Goal: Complete application form

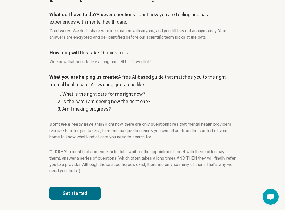
click at [89, 191] on button "Get started" at bounding box center [74, 193] width 51 height 13
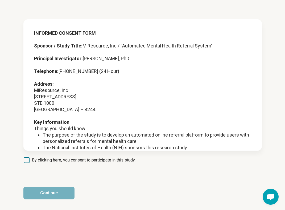
scroll to position [387, 0]
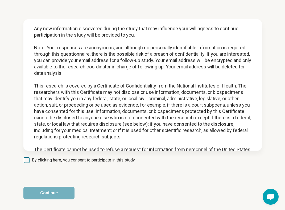
click at [28, 163] on icon at bounding box center [27, 161] width 6 height 6
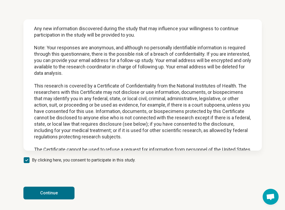
scroll to position [3, 0]
click at [37, 196] on button "Continue" at bounding box center [48, 193] width 51 height 13
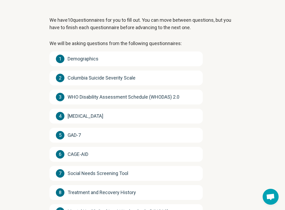
scroll to position [26, 0]
click at [115, 56] on div "1 Demographics" at bounding box center [125, 59] width 153 height 15
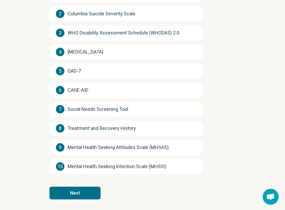
scroll to position [91, 0]
click at [80, 194] on button "Next" at bounding box center [74, 193] width 51 height 13
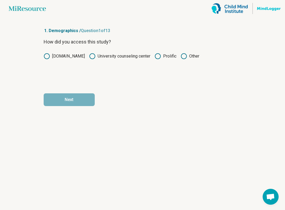
click at [159, 55] on icon at bounding box center [157, 56] width 6 height 6
click at [79, 99] on button "Next" at bounding box center [69, 100] width 51 height 13
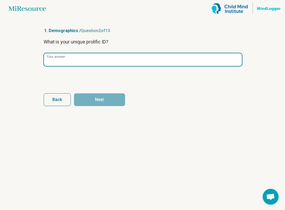
click at [74, 63] on input "Your answer" at bounding box center [143, 59] width 198 height 13
paste input "**********"
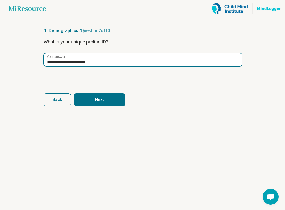
type input "**********"
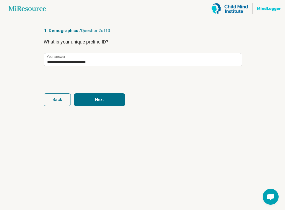
click at [96, 95] on button "Next" at bounding box center [99, 100] width 51 height 13
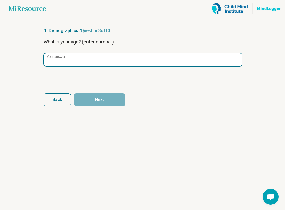
click at [94, 60] on input "Your answer" at bounding box center [143, 59] width 198 height 13
type input "**"
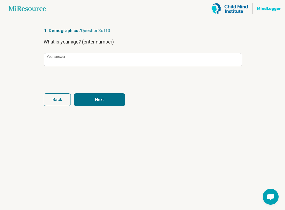
click at [110, 99] on button "Next" at bounding box center [99, 100] width 51 height 13
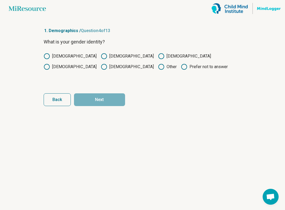
click at [101, 56] on label "[DEMOGRAPHIC_DATA]" at bounding box center [127, 56] width 53 height 6
click at [100, 101] on button "Next" at bounding box center [99, 100] width 51 height 13
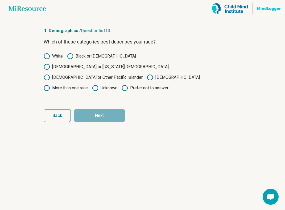
click at [47, 59] on circle at bounding box center [46, 56] width 5 height 5
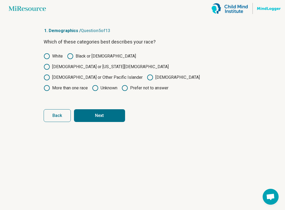
click at [97, 109] on button "Next" at bounding box center [99, 115] width 51 height 13
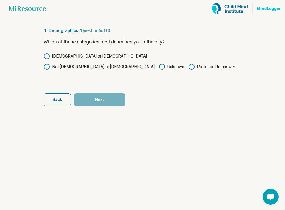
click at [71, 56] on label "[DEMOGRAPHIC_DATA] or [DEMOGRAPHIC_DATA]" at bounding box center [95, 56] width 103 height 6
click at [102, 103] on button "Next" at bounding box center [99, 100] width 51 height 13
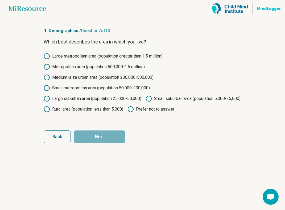
click at [106, 57] on label "Large metropolitan area (population greater than 1.5 million)" at bounding box center [103, 56] width 119 height 6
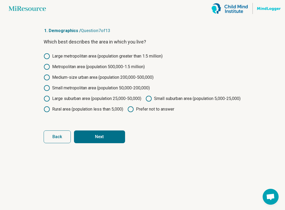
click at [109, 143] on button "Next" at bounding box center [99, 137] width 51 height 13
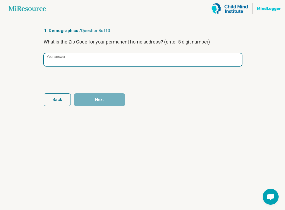
click at [112, 62] on input "Your answer" at bounding box center [143, 59] width 198 height 13
type input "*****"
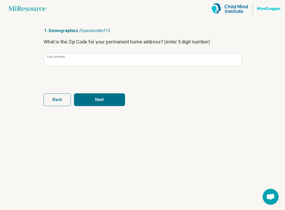
click at [100, 101] on button "Next" at bounding box center [99, 100] width 51 height 13
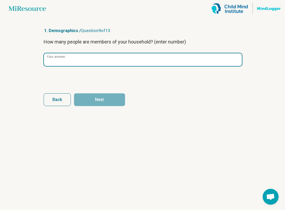
click at [106, 64] on input "Your answer" at bounding box center [143, 59] width 198 height 13
type input "*"
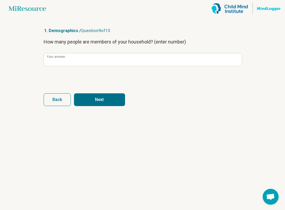
click at [99, 104] on button "Next" at bounding box center [99, 100] width 51 height 13
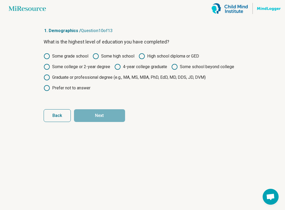
click at [101, 67] on label "Some college or 2-year degree" at bounding box center [77, 67] width 66 height 6
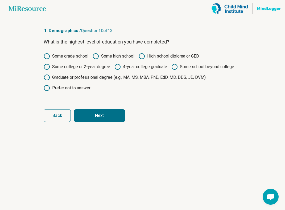
click at [106, 119] on button "Next" at bounding box center [99, 115] width 51 height 13
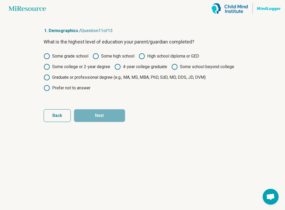
click at [159, 55] on label "High school diploma or GED" at bounding box center [168, 56] width 60 height 6
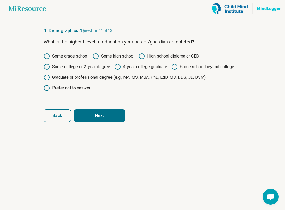
click at [116, 118] on button "Next" at bounding box center [99, 115] width 51 height 13
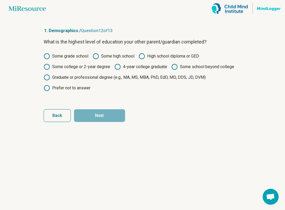
click at [147, 56] on label "High school diploma or GED" at bounding box center [168, 56] width 60 height 6
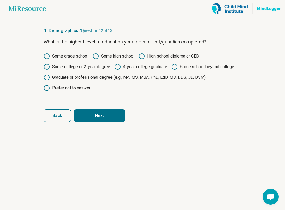
click at [116, 119] on button "Next" at bounding box center [99, 115] width 51 height 13
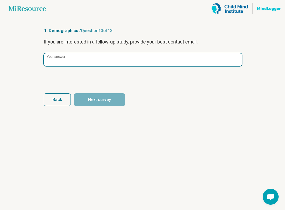
click at [118, 64] on input "Your answer" at bounding box center [143, 59] width 198 height 13
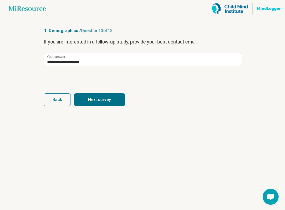
click at [101, 101] on button "Next survey" at bounding box center [99, 100] width 51 height 13
type input "**********"
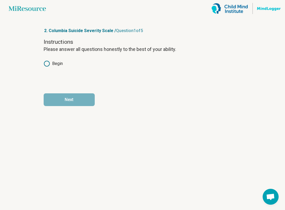
click at [56, 65] on label "Begin" at bounding box center [53, 64] width 19 height 6
click at [70, 104] on button "Next" at bounding box center [69, 100] width 51 height 13
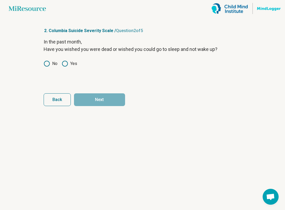
click at [51, 72] on div "In the past month, Have you wished you were dead or wished you could go to slee…" at bounding box center [143, 60] width 198 height 45
click at [65, 67] on div "In the past month, Have you wished you were dead or wished you could go to slee…" at bounding box center [143, 60] width 198 height 45
click at [65, 63] on icon at bounding box center [65, 64] width 6 height 6
click at [93, 105] on button "Next" at bounding box center [99, 100] width 51 height 13
click at [69, 63] on label "Yes" at bounding box center [69, 64] width 15 height 6
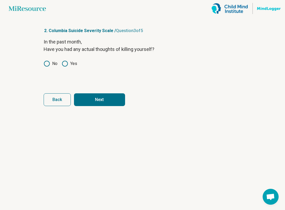
click at [94, 95] on button "Next" at bounding box center [99, 100] width 51 height 13
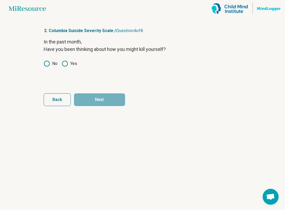
click at [67, 62] on circle at bounding box center [64, 63] width 5 height 5
click at [86, 95] on button "Next" at bounding box center [99, 100] width 51 height 13
click at [67, 64] on icon at bounding box center [65, 64] width 6 height 6
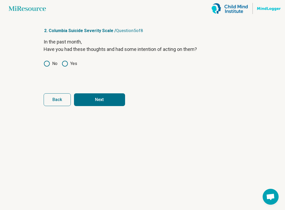
click at [94, 103] on button "Next" at bounding box center [99, 100] width 51 height 13
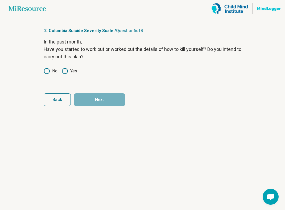
click at [51, 71] on label "No" at bounding box center [51, 71] width 14 height 6
click at [93, 104] on button "Next" at bounding box center [99, 100] width 51 height 13
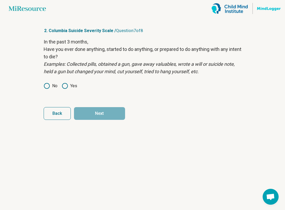
click at [50, 85] on label "No" at bounding box center [51, 86] width 14 height 6
click at [111, 115] on button "Next" at bounding box center [99, 113] width 51 height 13
click at [53, 88] on label "No" at bounding box center [51, 86] width 14 height 6
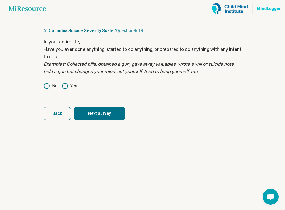
click at [102, 114] on button "Next survey" at bounding box center [99, 113] width 51 height 13
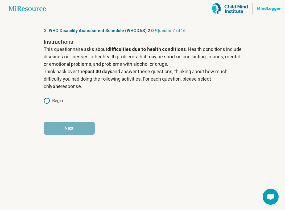
click at [52, 99] on label "Begin" at bounding box center [53, 101] width 19 height 6
click at [58, 126] on button "Next" at bounding box center [69, 128] width 51 height 13
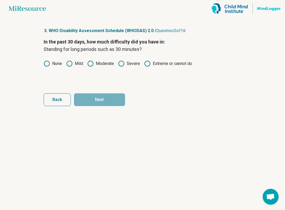
click at [94, 62] on label "Moderate" at bounding box center [100, 64] width 27 height 6
click at [82, 65] on label "Mild" at bounding box center [74, 64] width 17 height 6
click at [92, 98] on button "Next" at bounding box center [99, 100] width 51 height 13
click at [90, 63] on icon at bounding box center [90, 64] width 6 height 6
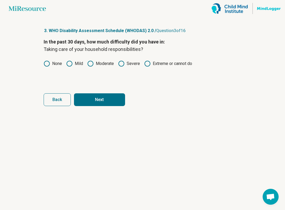
click at [94, 94] on button "Next" at bounding box center [99, 100] width 51 height 13
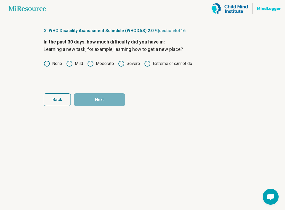
click at [131, 63] on label "Severe" at bounding box center [129, 64] width 22 height 6
click at [102, 103] on button "Next" at bounding box center [99, 100] width 51 height 13
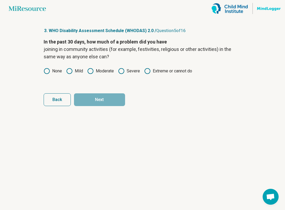
click at [121, 72] on icon at bounding box center [121, 71] width 6 height 6
click at [107, 101] on button "Next" at bounding box center [99, 100] width 51 height 13
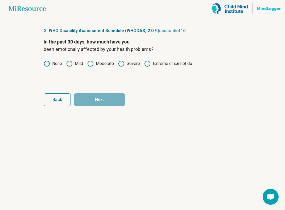
click at [129, 65] on label "Severe" at bounding box center [129, 64] width 22 height 6
click at [108, 102] on button "Next" at bounding box center [99, 100] width 51 height 13
click at [129, 64] on label "Severe" at bounding box center [129, 64] width 22 height 6
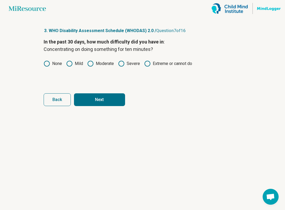
click at [108, 99] on button "Next" at bounding box center [99, 100] width 51 height 13
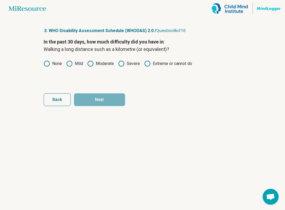
click at [93, 64] on icon at bounding box center [90, 64] width 6 height 6
click at [101, 104] on button "Next" at bounding box center [99, 100] width 51 height 13
click at [69, 62] on icon at bounding box center [69, 64] width 6 height 6
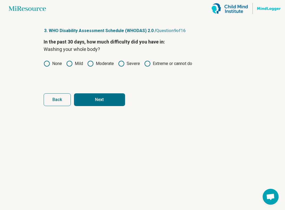
click at [88, 101] on button "Next" at bounding box center [99, 100] width 51 height 13
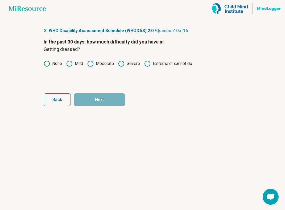
click at [70, 66] on icon at bounding box center [69, 64] width 6 height 6
click at [90, 99] on button "Next" at bounding box center [99, 100] width 51 height 13
click at [103, 64] on label "Moderate" at bounding box center [100, 64] width 27 height 6
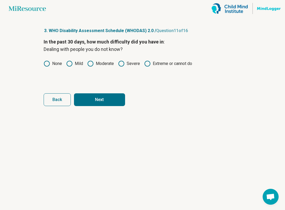
click at [104, 102] on button "Next" at bounding box center [99, 100] width 51 height 13
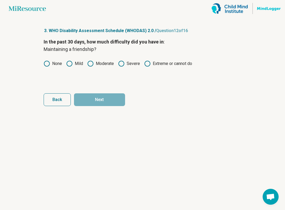
click at [130, 62] on label "Severe" at bounding box center [129, 64] width 22 height 6
click at [112, 98] on button "Next" at bounding box center [99, 100] width 51 height 13
click at [105, 61] on label "Moderate" at bounding box center [100, 64] width 27 height 6
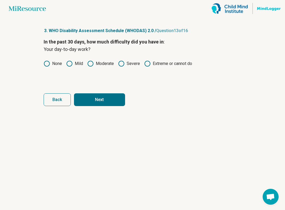
click at [103, 97] on button "Next" at bounding box center [99, 100] width 51 height 13
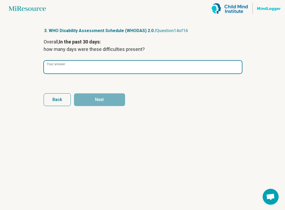
click at [100, 71] on input "Your answer" at bounding box center [143, 67] width 198 height 13
type input "**"
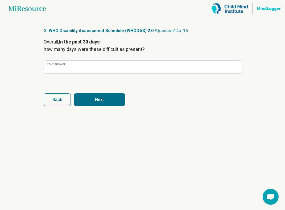
click at [94, 104] on button "Next" at bounding box center [99, 100] width 51 height 13
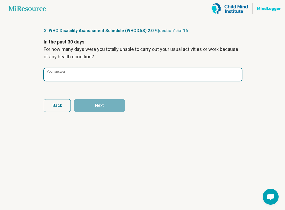
click at [90, 78] on input "Your answer" at bounding box center [143, 74] width 198 height 13
type input "*"
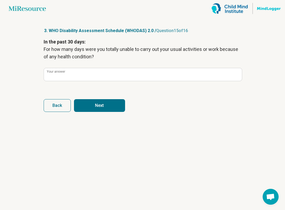
click at [94, 116] on article "3. WHO Disability Assessment Schedule (WHODAS) 2.0 / Question 15 of 16 In the p…" at bounding box center [142, 113] width 215 height 193
click at [94, 109] on button "Next" at bounding box center [99, 105] width 51 height 13
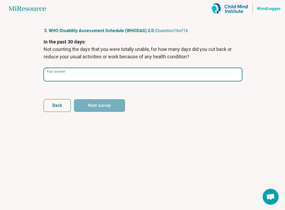
click at [96, 76] on input "Your answer" at bounding box center [143, 74] width 198 height 13
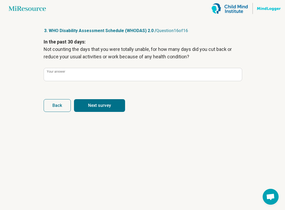
click at [111, 100] on button "Next survey" at bounding box center [99, 105] width 51 height 13
type input "**"
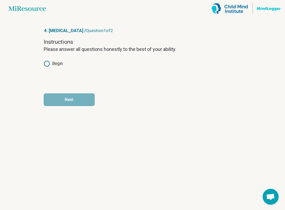
click at [53, 66] on label "Begin" at bounding box center [53, 64] width 19 height 6
click at [69, 104] on button "Next" at bounding box center [69, 100] width 51 height 13
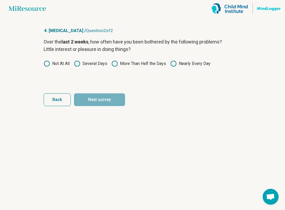
click at [176, 62] on icon at bounding box center [173, 64] width 6 height 6
click at [95, 100] on button "Next survey" at bounding box center [99, 100] width 51 height 13
click at [175, 63] on icon at bounding box center [173, 64] width 6 height 6
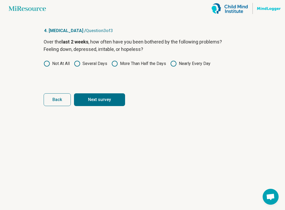
click at [111, 98] on button "Next survey" at bounding box center [99, 100] width 51 height 13
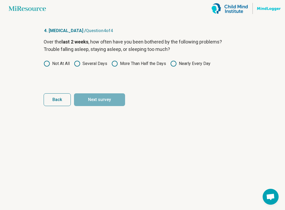
click at [179, 66] on label "Nearly Every Day" at bounding box center [190, 64] width 40 height 6
click at [116, 98] on button "Next survey" at bounding box center [99, 100] width 51 height 13
click at [175, 65] on icon at bounding box center [173, 64] width 6 height 6
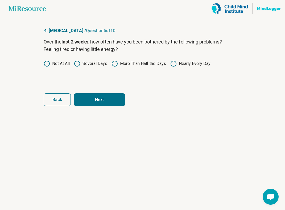
click at [113, 96] on button "Next" at bounding box center [99, 100] width 51 height 13
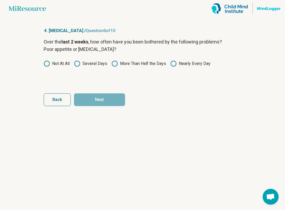
click at [93, 64] on label "Several Days" at bounding box center [90, 64] width 33 height 6
click at [98, 100] on button "Next" at bounding box center [99, 100] width 51 height 13
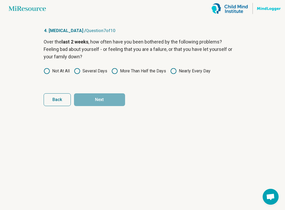
click at [176, 74] on icon at bounding box center [173, 71] width 6 height 6
click at [106, 108] on article "4. [MEDICAL_DATA] / Question 7 of 10 Over the last 2 weeks , how often have you…" at bounding box center [142, 113] width 215 height 193
click at [107, 99] on button "Next" at bounding box center [99, 100] width 51 height 13
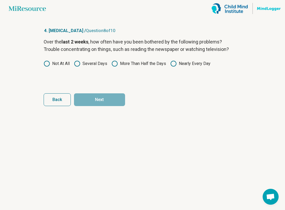
click at [97, 65] on label "Several Days" at bounding box center [90, 64] width 33 height 6
click at [110, 105] on button "Next" at bounding box center [99, 100] width 51 height 13
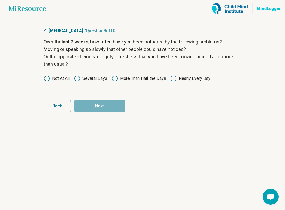
click at [135, 79] on label "More Than Half the Days" at bounding box center [138, 78] width 54 height 6
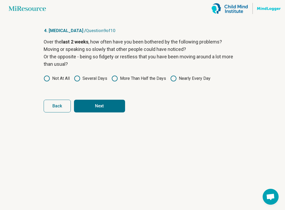
click at [102, 110] on button "Next" at bounding box center [99, 106] width 51 height 13
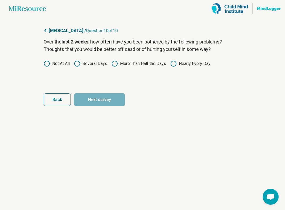
click at [92, 63] on label "Several Days" at bounding box center [90, 64] width 33 height 6
click at [96, 111] on article "4. [MEDICAL_DATA] / Question 10 of 10 Over the last 2 weeks , how often have yo…" at bounding box center [142, 113] width 215 height 193
click at [96, 99] on button "Next survey" at bounding box center [99, 100] width 51 height 13
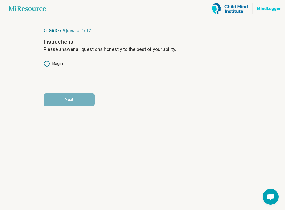
click at [57, 67] on div "Instructions Please answer all questions honestly to the best of your ability. …" at bounding box center [143, 60] width 198 height 45
click at [48, 63] on icon at bounding box center [47, 64] width 6 height 6
click at [63, 103] on button "Next" at bounding box center [69, 100] width 51 height 13
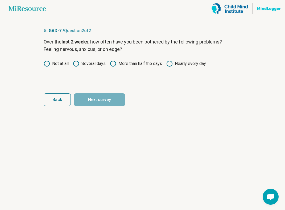
click at [174, 63] on label "Nearly every day" at bounding box center [186, 64] width 40 height 6
click at [105, 99] on button "Next survey" at bounding box center [99, 100] width 51 height 13
click at [172, 66] on circle at bounding box center [169, 63] width 5 height 5
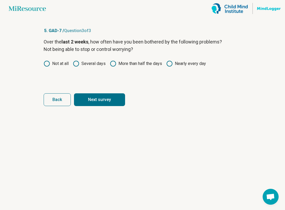
click at [109, 100] on button "Next survey" at bounding box center [99, 100] width 51 height 13
click at [183, 62] on label "Nearly every day" at bounding box center [186, 64] width 40 height 6
click at [120, 98] on button "Next survey" at bounding box center [99, 100] width 51 height 13
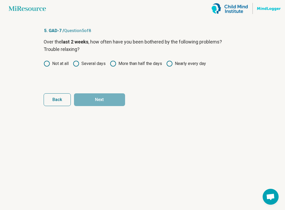
click at [174, 65] on label "Nearly every day" at bounding box center [186, 64] width 40 height 6
click at [105, 102] on button "Next" at bounding box center [99, 100] width 51 height 13
click at [139, 62] on label "More than half the days" at bounding box center [136, 64] width 52 height 6
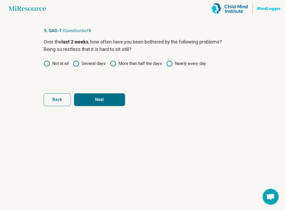
click at [99, 108] on article "5. GAD-7 / Question 6 of 8 Over the last 2 weeks , how often have you been both…" at bounding box center [142, 113] width 215 height 193
click at [101, 100] on button "Next" at bounding box center [99, 100] width 51 height 13
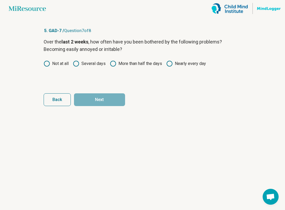
click at [158, 64] on label "More than half the days" at bounding box center [136, 64] width 52 height 6
click at [105, 94] on button "Next" at bounding box center [99, 100] width 51 height 13
click at [134, 66] on label "More than half the days" at bounding box center [136, 64] width 52 height 6
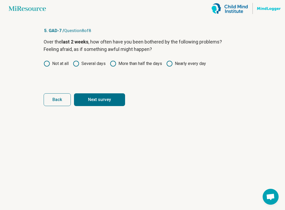
click at [190, 65] on label "Nearly every day" at bounding box center [186, 64] width 40 height 6
click at [111, 98] on button "Next survey" at bounding box center [99, 100] width 51 height 13
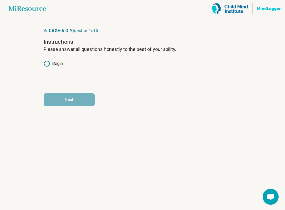
click at [52, 66] on label "Begin" at bounding box center [53, 64] width 19 height 6
click at [65, 98] on button "Next" at bounding box center [69, 100] width 51 height 13
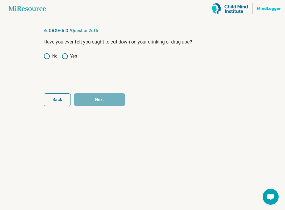
click at [51, 54] on label "No" at bounding box center [51, 56] width 14 height 6
click at [94, 98] on button "Next" at bounding box center [99, 100] width 51 height 13
click at [54, 57] on label "No" at bounding box center [51, 56] width 14 height 6
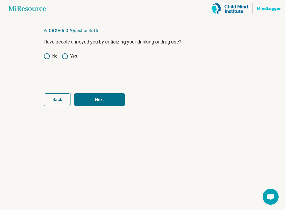
click at [100, 94] on button "Next" at bounding box center [99, 100] width 51 height 13
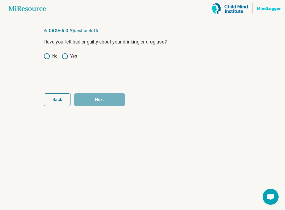
click at [49, 56] on circle at bounding box center [46, 56] width 5 height 5
click at [90, 99] on button "Next" at bounding box center [99, 100] width 51 height 13
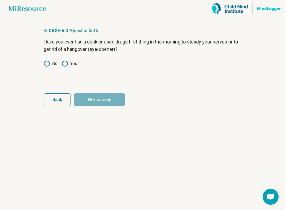
click at [53, 64] on label "No" at bounding box center [51, 64] width 14 height 6
click at [109, 101] on button "Next survey" at bounding box center [99, 100] width 51 height 13
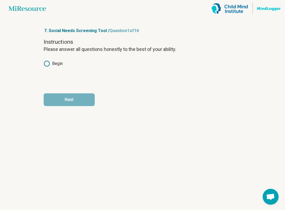
click at [54, 67] on div "Instructions Please answer all questions honestly to the best of your ability. …" at bounding box center [143, 60] width 198 height 45
click at [52, 65] on label "Begin" at bounding box center [53, 64] width 19 height 6
click at [69, 103] on button "Next" at bounding box center [69, 100] width 51 height 13
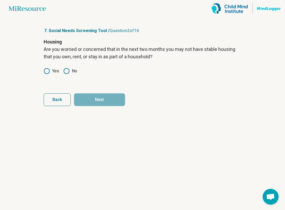
click at [49, 71] on circle at bounding box center [46, 71] width 5 height 5
click at [89, 97] on button "Next" at bounding box center [99, 100] width 51 height 13
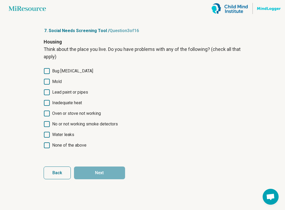
click at [70, 145] on span "None of the above" at bounding box center [69, 145] width 34 height 6
click at [91, 175] on button "Next" at bounding box center [99, 173] width 51 height 13
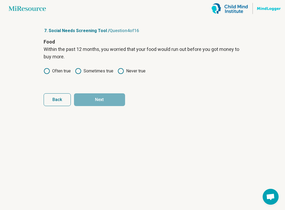
click at [87, 72] on label "Sometimes true" at bounding box center [94, 71] width 38 height 6
click at [91, 98] on button "Next" at bounding box center [99, 100] width 51 height 13
click at [90, 72] on label "Sometimes true" at bounding box center [94, 71] width 38 height 6
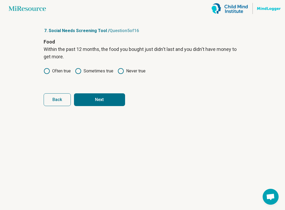
click at [101, 105] on button "Next" at bounding box center [99, 100] width 51 height 13
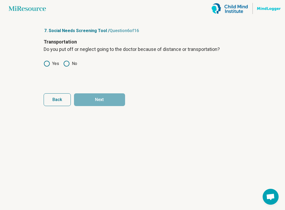
click at [54, 64] on label "Yes" at bounding box center [51, 64] width 15 height 6
click at [87, 101] on button "Next" at bounding box center [99, 100] width 51 height 13
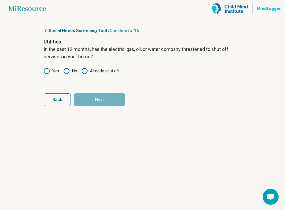
click at [66, 71] on icon at bounding box center [66, 71] width 6 height 6
click at [92, 103] on button "Next" at bounding box center [99, 100] width 51 height 13
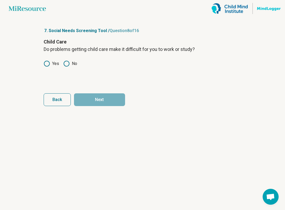
click at [68, 64] on icon at bounding box center [66, 64] width 6 height 6
click at [92, 103] on button "Next" at bounding box center [99, 100] width 51 height 13
click at [66, 65] on icon at bounding box center [66, 64] width 6 height 6
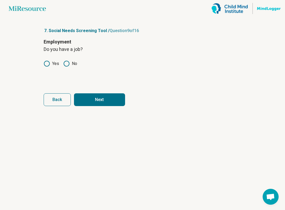
click at [89, 101] on button "Next" at bounding box center [99, 100] width 51 height 13
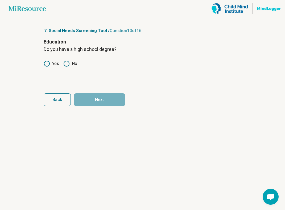
click at [46, 64] on icon at bounding box center [47, 64] width 6 height 6
click at [104, 100] on button "Next" at bounding box center [99, 100] width 51 height 13
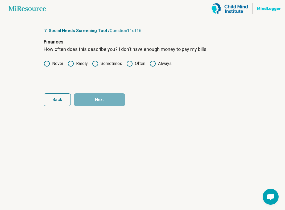
click at [130, 64] on icon at bounding box center [129, 64] width 6 height 6
click at [106, 103] on button "Next" at bounding box center [99, 100] width 51 height 13
click at [81, 65] on label "Rarely" at bounding box center [77, 64] width 20 height 6
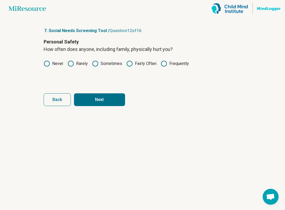
click at [58, 61] on label "Never" at bounding box center [54, 64] width 20 height 6
click at [87, 98] on button "Next" at bounding box center [99, 100] width 51 height 13
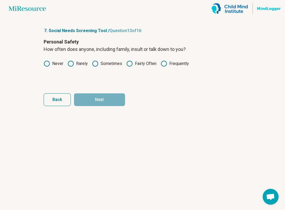
click at [130, 62] on icon at bounding box center [129, 64] width 6 height 6
click at [101, 65] on label "Sometimes" at bounding box center [107, 64] width 30 height 6
click at [99, 100] on button "Next" at bounding box center [99, 100] width 51 height 13
click at [54, 61] on label "Never" at bounding box center [54, 64] width 20 height 6
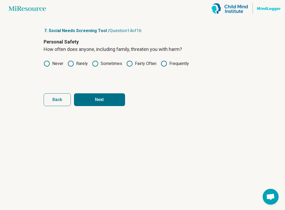
click at [81, 99] on button "Next" at bounding box center [99, 100] width 51 height 13
click at [102, 63] on label "Sometimes" at bounding box center [107, 64] width 30 height 6
click at [95, 103] on button "Next" at bounding box center [99, 100] width 51 height 13
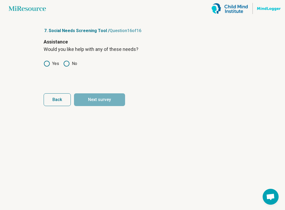
click at [50, 65] on label "Yes" at bounding box center [51, 64] width 15 height 6
click at [90, 101] on button "Next survey" at bounding box center [99, 100] width 51 height 13
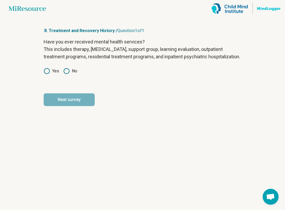
click at [68, 74] on icon at bounding box center [66, 71] width 6 height 6
click at [72, 106] on button "Next survey" at bounding box center [69, 100] width 51 height 13
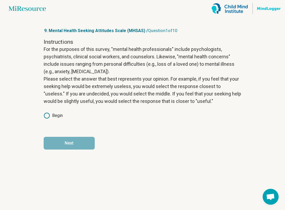
click at [52, 117] on label "Begin" at bounding box center [53, 116] width 19 height 6
click at [61, 144] on button "Next" at bounding box center [69, 143] width 51 height 13
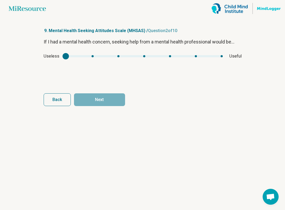
click at [118, 55] on div "Useless Useful" at bounding box center [143, 56] width 198 height 6
type input "*"
click at [144, 56] on div "mhsas1" at bounding box center [144, 56] width 157 height 2
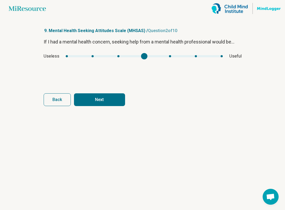
click at [102, 99] on button "Next" at bounding box center [99, 100] width 51 height 13
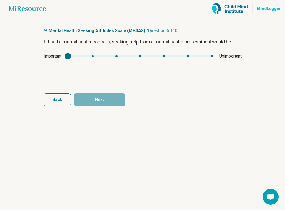
type input "*"
click at [117, 57] on div "mhsas2" at bounding box center [140, 56] width 145 height 2
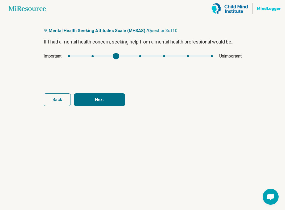
click at [114, 95] on button "Next" at bounding box center [99, 100] width 51 height 13
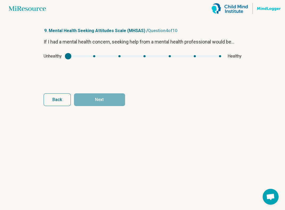
click at [145, 57] on div "Unhealthy Healthy" at bounding box center [143, 56] width 198 height 6
click at [144, 54] on div "Unhealthy Healthy" at bounding box center [143, 56] width 198 height 6
click at [145, 56] on div "mhsas3" at bounding box center [144, 56] width 153 height 2
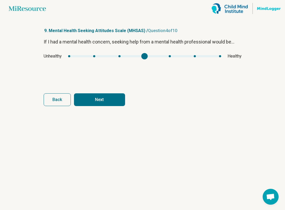
type input "*"
click at [167, 56] on div "mhsas3" at bounding box center [144, 56] width 153 height 2
click at [105, 94] on button "Next" at bounding box center [99, 100] width 51 height 13
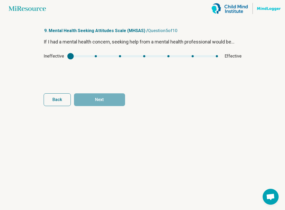
scroll to position [0, 0]
type input "*"
click at [143, 55] on div "mhsas4" at bounding box center [143, 56] width 147 height 2
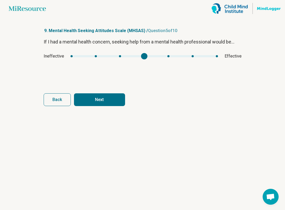
click at [115, 103] on button "Next" at bounding box center [99, 100] width 51 height 13
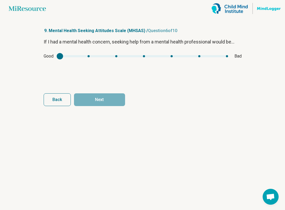
type input "*"
click at [118, 56] on div "mhsas5" at bounding box center [144, 56] width 168 height 2
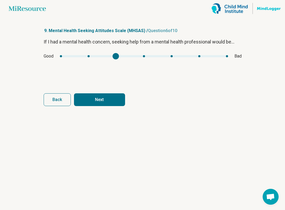
click at [106, 101] on button "Next" at bounding box center [99, 100] width 51 height 13
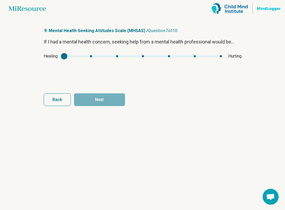
type input "*"
click at [143, 56] on div "mhsas6" at bounding box center [143, 56] width 158 height 2
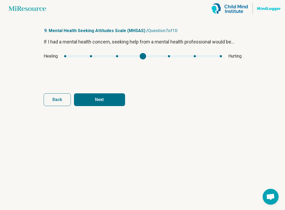
click at [109, 101] on button "Next" at bounding box center [99, 100] width 51 height 13
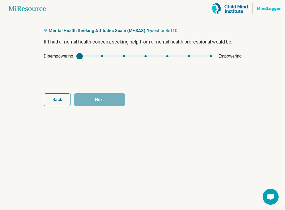
type input "*"
click at [146, 57] on div "mhsas7" at bounding box center [145, 56] width 132 height 2
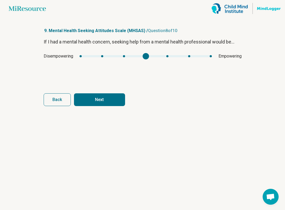
click at [113, 100] on button "Next" at bounding box center [99, 100] width 51 height 13
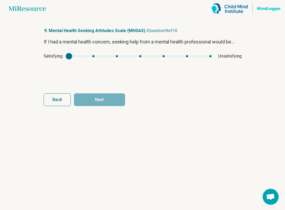
type input "*"
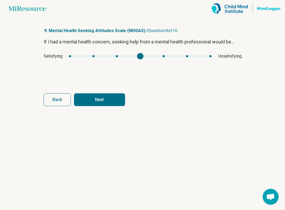
click at [142, 57] on div "mhsas8" at bounding box center [140, 56] width 143 height 2
click at [111, 100] on button "Next" at bounding box center [99, 100] width 51 height 13
click at [143, 57] on div "mhsas9" at bounding box center [140, 56] width 145 height 2
click at [121, 103] on button "Next survey" at bounding box center [99, 100] width 51 height 13
type input "*"
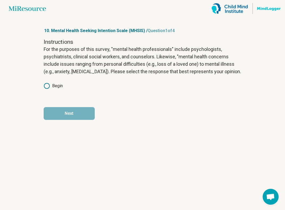
click at [50, 90] on div "Instructions For the purposes of this survey, "mental health professionals" inc…" at bounding box center [143, 67] width 198 height 58
click at [49, 85] on circle at bounding box center [46, 85] width 5 height 5
click at [77, 115] on button "Next" at bounding box center [69, 113] width 51 height 13
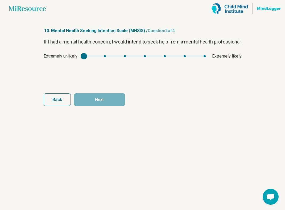
type input "*"
click at [165, 57] on div "mhsis1" at bounding box center [145, 56] width 122 height 2
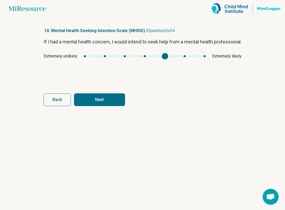
click at [115, 96] on button "Next" at bounding box center [99, 100] width 51 height 13
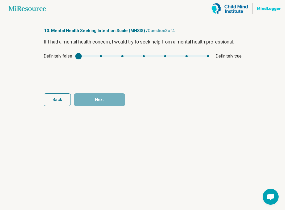
type input "*"
click at [149, 56] on div "mhsis2" at bounding box center [143, 56] width 130 height 2
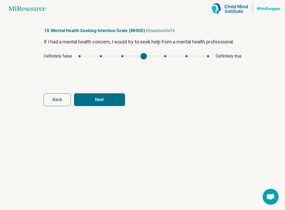
click at [113, 98] on button "Next" at bounding box center [99, 100] width 51 height 13
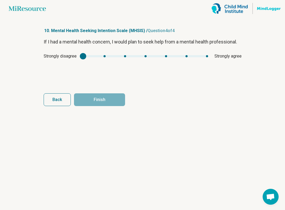
click at [162, 56] on div "mhsis3" at bounding box center [145, 56] width 125 height 2
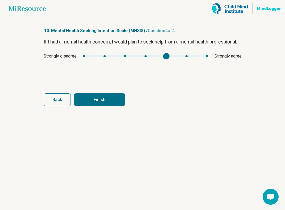
click at [150, 57] on div "mhsis3" at bounding box center [145, 56] width 125 height 2
click at [164, 54] on div "Strongly disagree Strongly agree" at bounding box center [143, 56] width 198 height 6
click at [165, 54] on div "Strongly disagree Strongly agree" at bounding box center [143, 56] width 198 height 6
click at [122, 94] on button "Finish" at bounding box center [99, 100] width 51 height 13
type input "*"
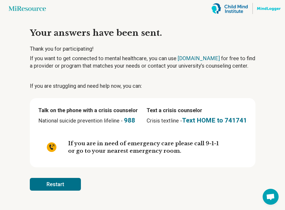
click at [71, 187] on button "Restart" at bounding box center [55, 184] width 51 height 13
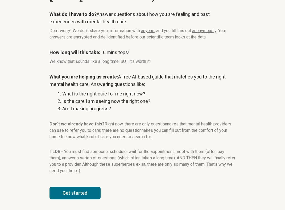
scroll to position [47, 0]
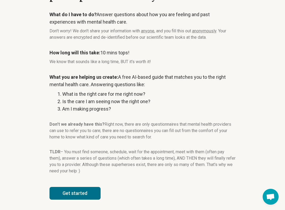
click at [86, 191] on button "Get started" at bounding box center [74, 193] width 51 height 13
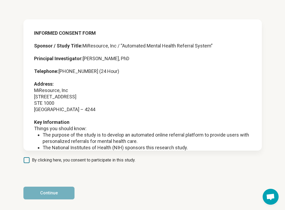
click at [61, 161] on span "By clicking here, you consent to participate in this study." at bounding box center [83, 160] width 103 height 6
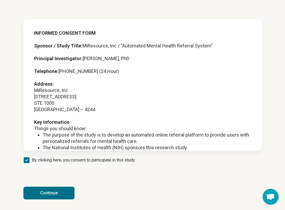
click at [54, 193] on button "Continue" at bounding box center [48, 193] width 51 height 13
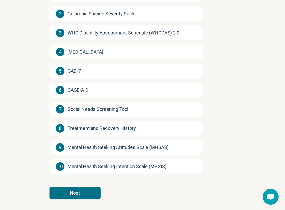
scroll to position [90, 0]
click at [85, 189] on button "Next" at bounding box center [74, 193] width 51 height 13
